Goal: Task Accomplishment & Management: Manage account settings

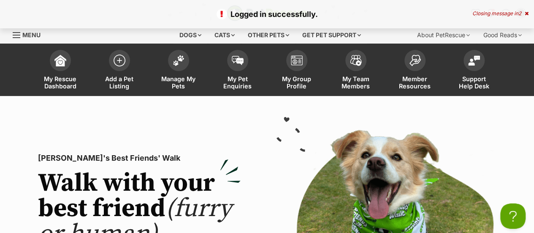
click at [487, 13] on div "Closing message in 2" at bounding box center [501, 14] width 56 height 6
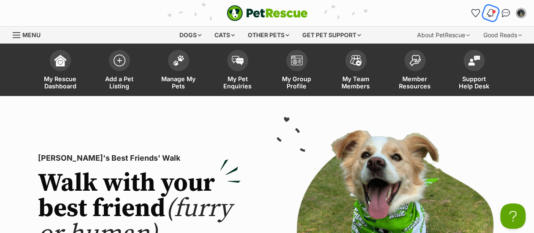
click at [487, 13] on img "Notifications" at bounding box center [490, 13] width 9 height 10
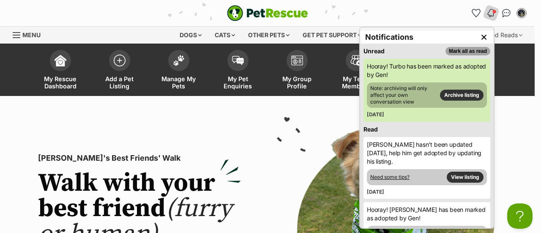
click at [460, 52] on button "Mark all as read" at bounding box center [467, 51] width 45 height 8
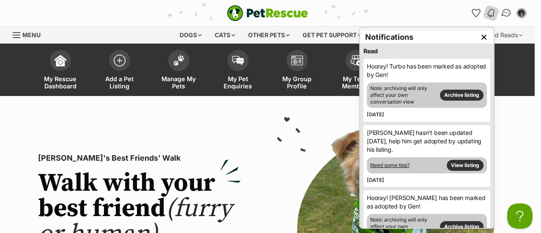
click at [506, 13] on img "Conversations" at bounding box center [505, 13] width 11 height 11
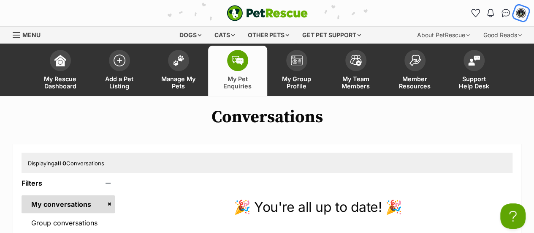
click at [523, 14] on img "My account" at bounding box center [521, 13] width 11 height 11
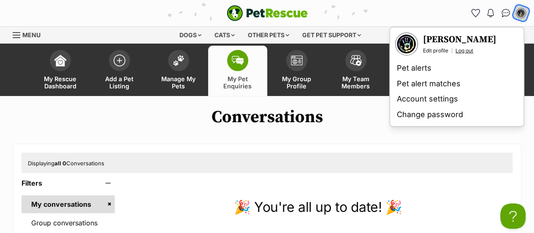
click at [465, 48] on link "Log out" at bounding box center [465, 50] width 18 height 7
